Goal: Find contact information: Find contact information

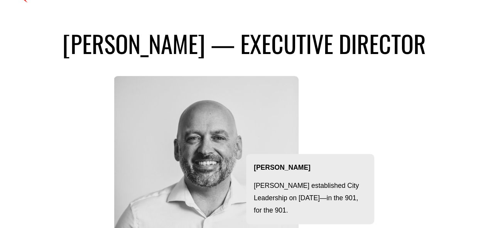
scroll to position [39, 0]
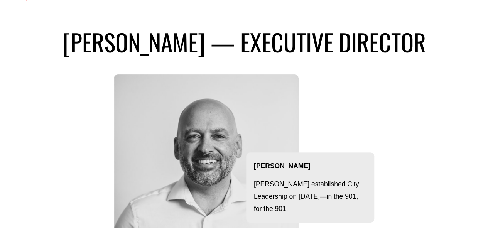
click at [427, 65] on div "john carroll — executive director" at bounding box center [244, 45] width 449 height 37
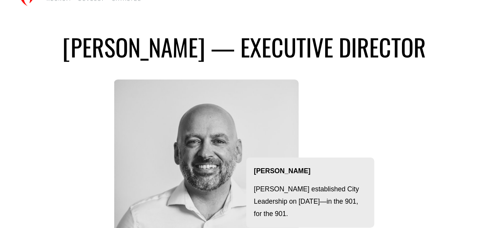
scroll to position [0, 0]
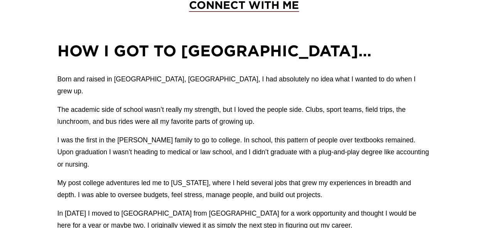
scroll to position [424, 0]
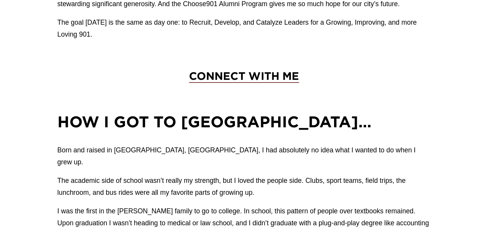
drag, startPoint x: 266, startPoint y: 79, endPoint x: 278, endPoint y: 79, distance: 11.9
click at [266, 79] on span "CONNECT WITH ME" at bounding box center [244, 76] width 110 height 12
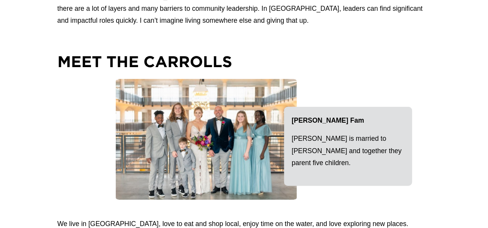
scroll to position [925, 0]
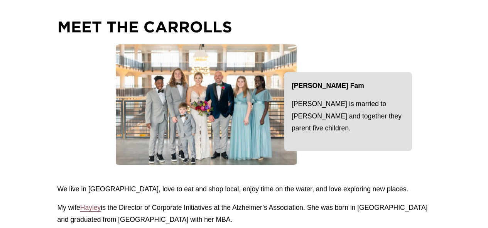
click at [222, 81] on div at bounding box center [206, 104] width 183 height 121
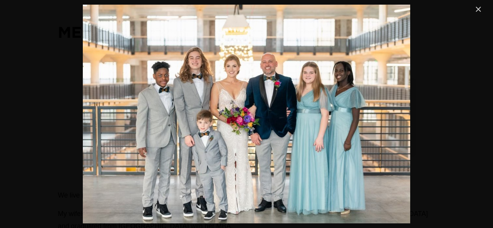
click at [475, 10] on link "Close" at bounding box center [478, 9] width 9 height 9
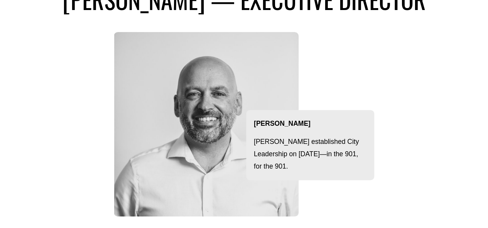
scroll to position [0, 0]
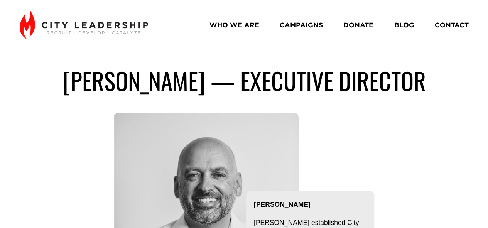
click at [99, 25] on img at bounding box center [84, 25] width 128 height 30
